Goal: Task Accomplishment & Management: Manage account settings

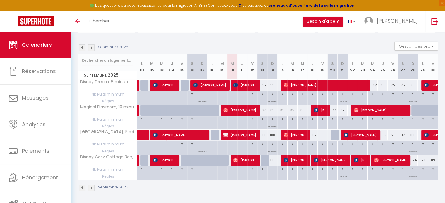
click at [92, 48] on img at bounding box center [91, 47] width 6 height 6
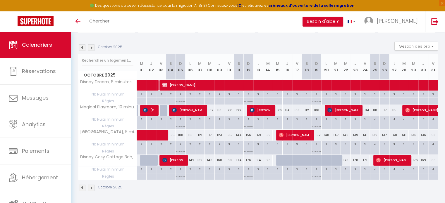
click at [142, 157] on div at bounding box center [145, 160] width 10 height 11
type input "125"
type input "Mer 01 Octobre 2025"
type input "Jeu 02 Octobre 2025"
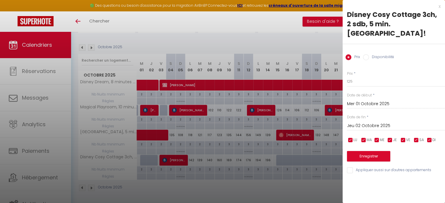
click at [153, 159] on div at bounding box center [222, 101] width 445 height 203
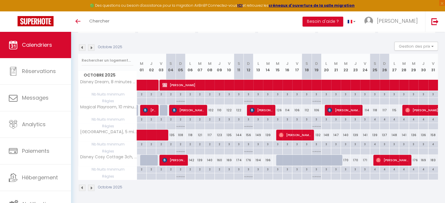
click at [153, 159] on div at bounding box center [155, 163] width 10 height 11
type input "139"
type input "Jeu 02 Octobre 2025"
type input "Ven 03 Octobre 2025"
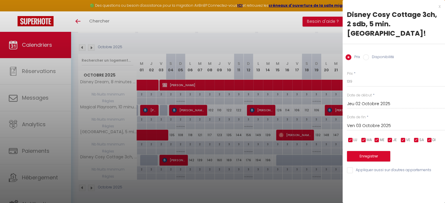
click at [233, 161] on div at bounding box center [222, 101] width 445 height 203
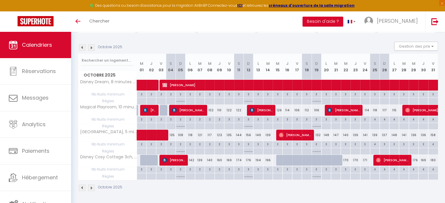
click at [164, 111] on div at bounding box center [165, 110] width 10 height 11
type input "127"
type input "Ven 03 Octobre 2025"
type input "[PERSON_NAME] 04 Octobre 2025"
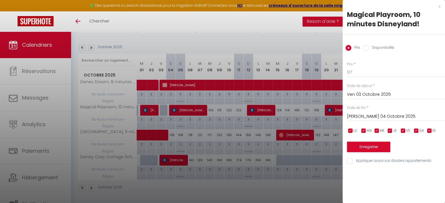
click at [162, 120] on div at bounding box center [222, 101] width 445 height 203
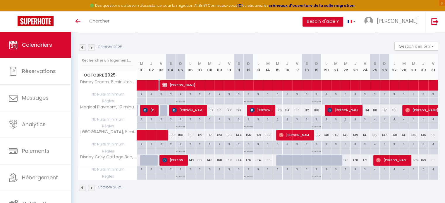
click at [144, 160] on div at bounding box center [145, 160] width 10 height 11
type input "125"
type input "Mer 01 Octobre 2025"
type input "Jeu 02 Octobre 2025"
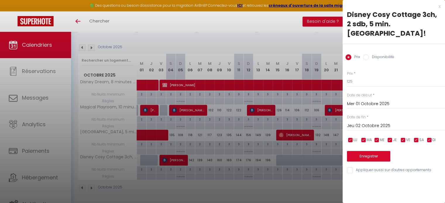
click at [158, 160] on div at bounding box center [222, 101] width 445 height 203
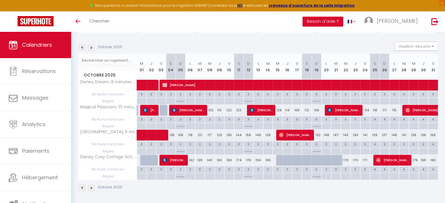
click at [154, 160] on div at bounding box center [155, 163] width 10 height 11
type input "139"
type input "Jeu 02 Octobre 2025"
type input "Ven 03 Octobre 2025"
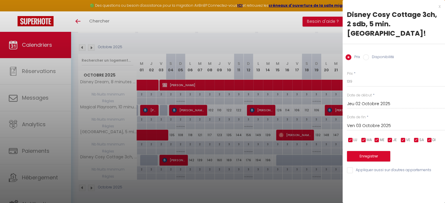
click at [168, 126] on div at bounding box center [222, 101] width 445 height 203
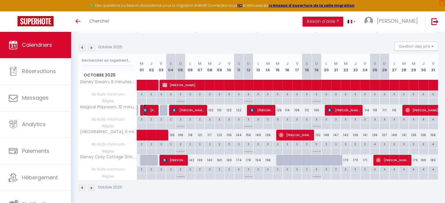
click at [145, 109] on img at bounding box center [145, 110] width 5 height 5
select select "OK"
select select "0"
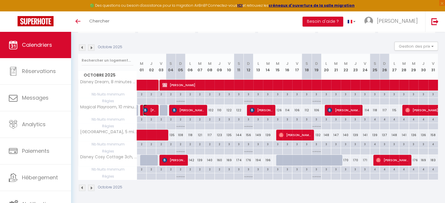
select select "1"
select select
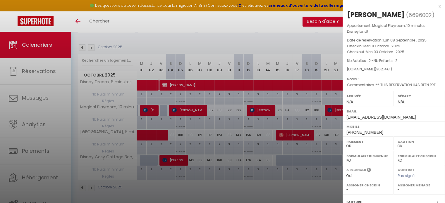
click at [197, 67] on div at bounding box center [222, 101] width 445 height 203
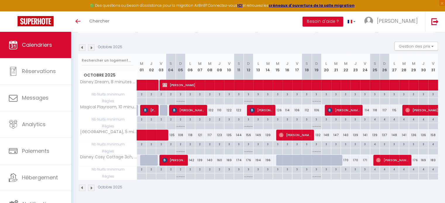
click at [143, 161] on div at bounding box center [145, 160] width 10 height 11
type input "125"
type input "Mer 01 Octobre 2025"
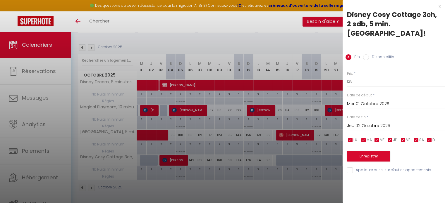
click at [365, 122] on input "Jeu 02 Octobre 2025" at bounding box center [396, 126] width 98 height 8
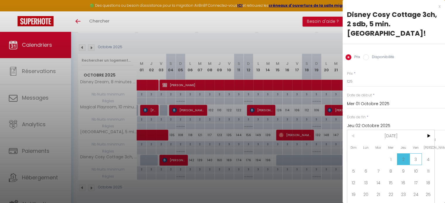
click at [417, 153] on span "3" at bounding box center [415, 159] width 13 height 12
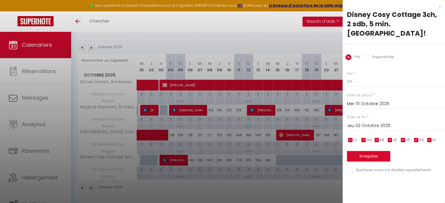
type input "Ven 03 Octobre 2025"
click at [371, 54] on label "Disponibilité" at bounding box center [381, 57] width 25 height 6
click at [369, 54] on input "Disponibilité" at bounding box center [366, 57] width 6 height 6
radio input "true"
radio input "false"
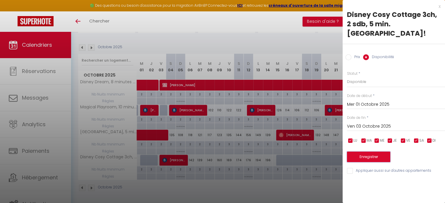
click at [372, 152] on button "Enregistrer" at bounding box center [368, 157] width 43 height 11
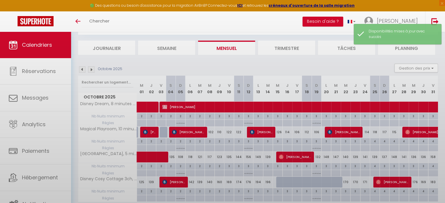
scroll to position [53, 0]
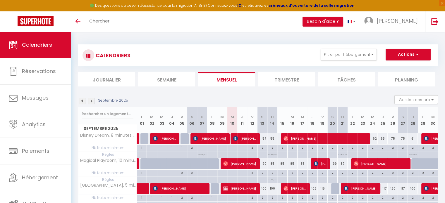
click at [92, 100] on img at bounding box center [91, 101] width 6 height 6
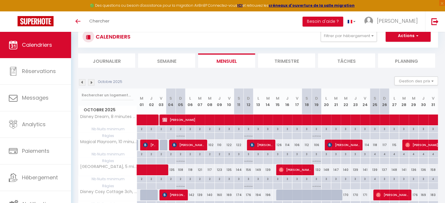
scroll to position [53, 0]
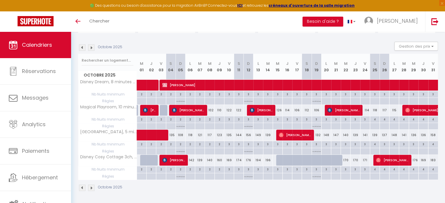
click at [144, 157] on div at bounding box center [145, 160] width 10 height 11
type input "125"
type input "Mer 01 Octobre 2025"
type input "Jeu 02 Octobre 2025"
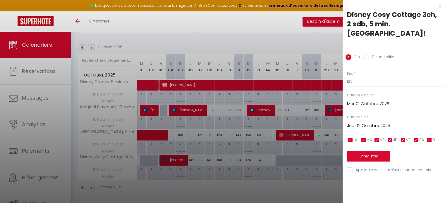
click at [369, 54] on label "Disponibilité" at bounding box center [381, 57] width 25 height 6
click at [369, 54] on input "Disponibilité" at bounding box center [366, 57] width 6 height 6
radio input "true"
radio input "false"
click at [371, 123] on input "Jeu 02 Octobre 2025" at bounding box center [396, 127] width 98 height 8
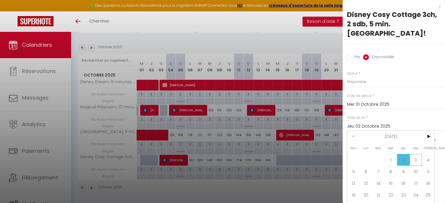
click at [414, 154] on span "3" at bounding box center [415, 160] width 13 height 12
type input "Ven 03 Octobre 2025"
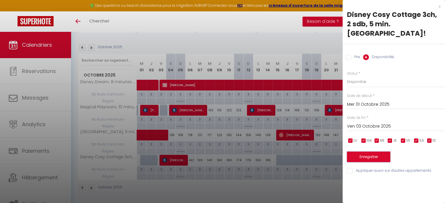
click at [382, 152] on button "Enregistrer" at bounding box center [368, 157] width 43 height 11
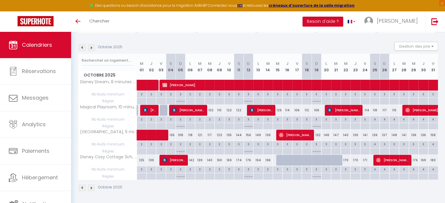
click at [141, 175] on div at bounding box center [142, 176] width 10 height 7
type input "Mer 01 Octobre 2025"
type input "Jeu 02 Octobre 2025"
select select
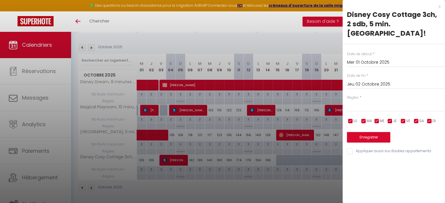
click at [360, 81] on input "Jeu 02 Octobre 2025" at bounding box center [396, 85] width 98 height 8
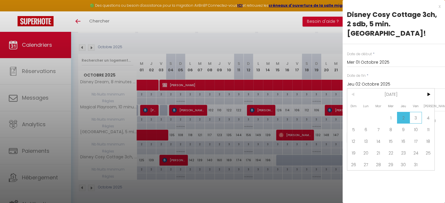
click at [414, 112] on span "3" at bounding box center [415, 118] width 13 height 12
type input "Ven 03 Octobre 2025"
select select
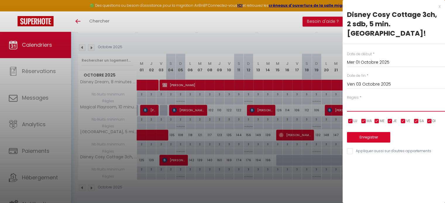
click at [380, 101] on select "Aucun No Checkin No Checkout Pas d'arrivée / Pas de départ" at bounding box center [396, 106] width 98 height 11
click at [327, 45] on div at bounding box center [222, 101] width 445 height 203
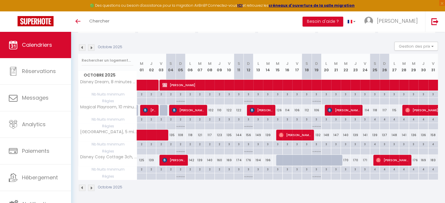
click at [143, 162] on div "125" at bounding box center [142, 160] width 10 height 11
select select "1"
type input "Mer 01 Octobre 2025"
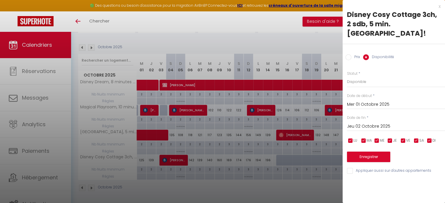
click at [368, 123] on input "Jeu 02 Octobre 2025" at bounding box center [396, 127] width 98 height 8
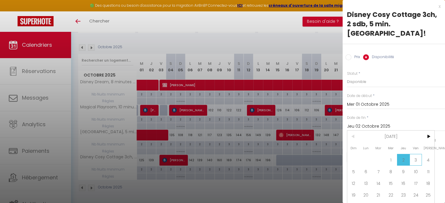
click at [418, 154] on span "3" at bounding box center [415, 160] width 13 height 12
type input "Ven 03 Octobre 2025"
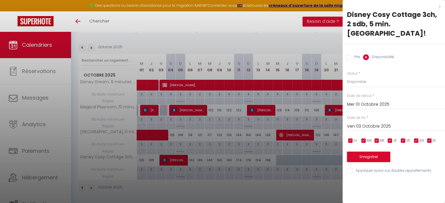
click at [382, 101] on input "Mer 01 Octobre 2025" at bounding box center [396, 105] width 98 height 8
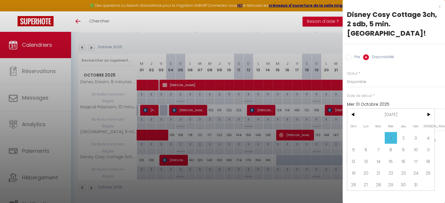
click at [383, 101] on input "Mer 01 Octobre 2025" at bounding box center [396, 105] width 98 height 8
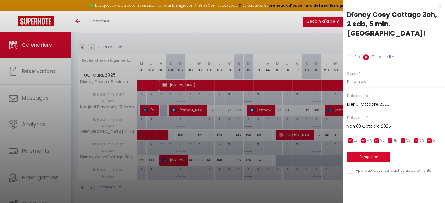
click at [379, 76] on select "Disponible Indisponible" at bounding box center [396, 81] width 98 height 11
select select "0"
click at [347, 76] on select "Disponible Indisponible" at bounding box center [396, 81] width 98 height 11
click at [378, 152] on button "Enregistrer" at bounding box center [368, 157] width 43 height 11
